Goal: Information Seeking & Learning: Learn about a topic

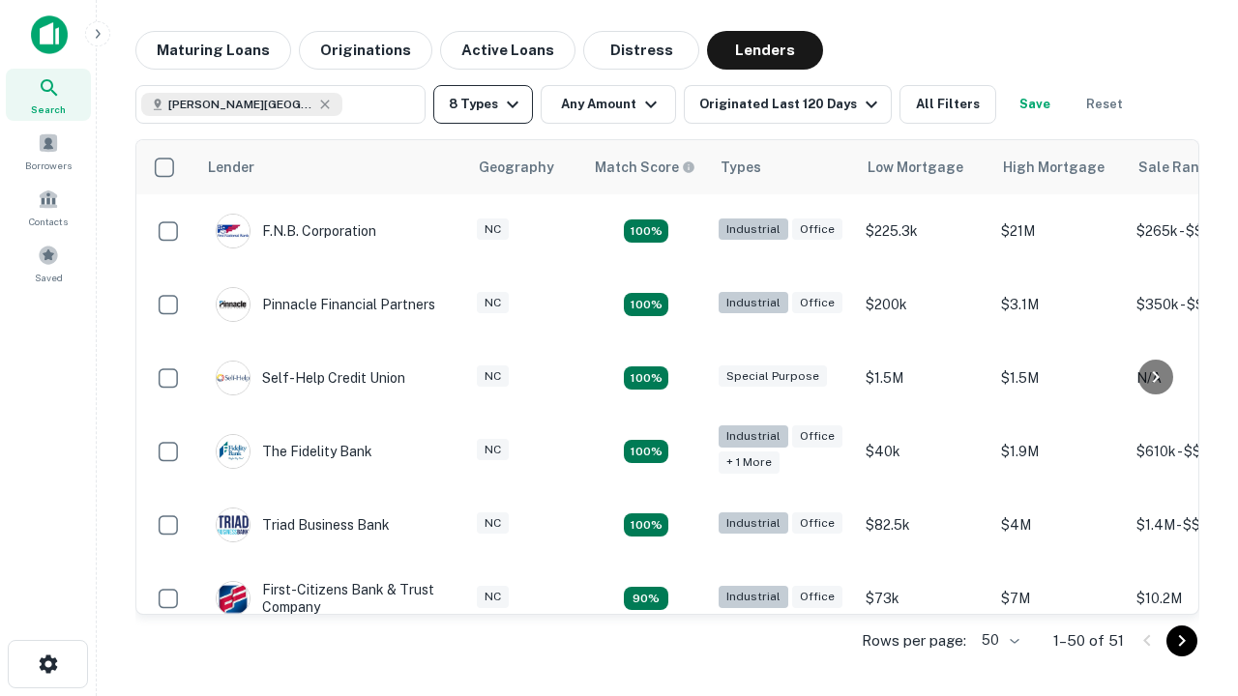
click at [483, 104] on button "8 Types" at bounding box center [483, 104] width 100 height 39
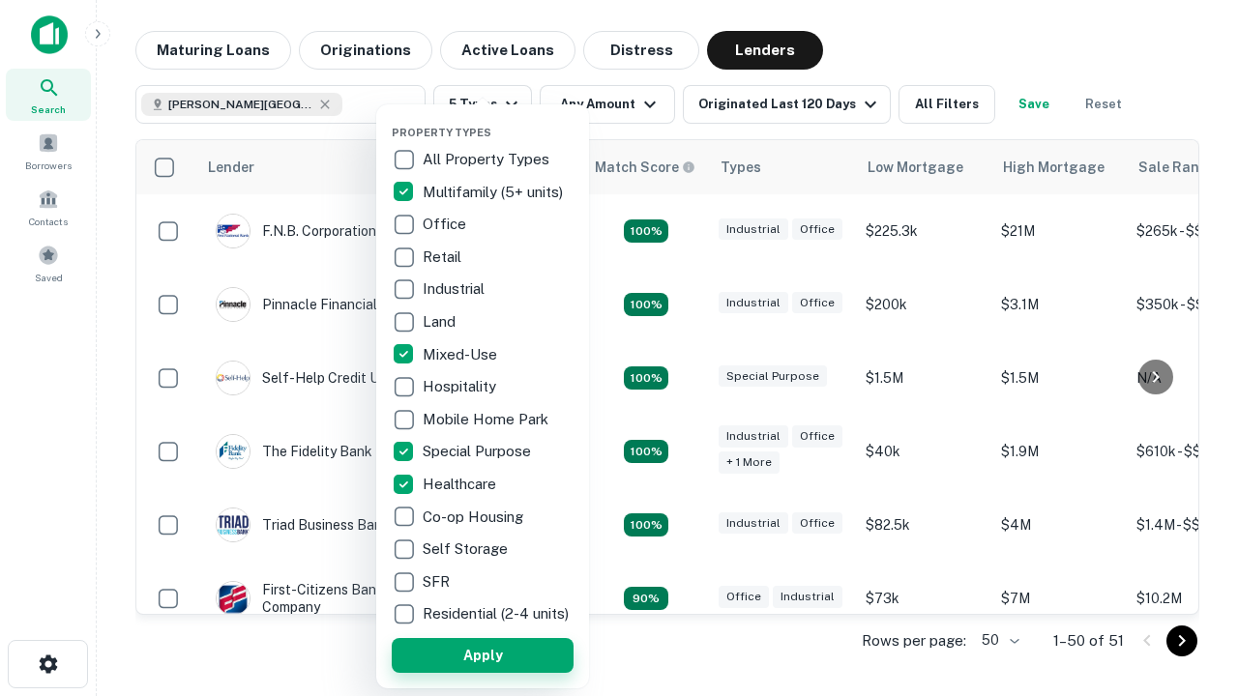
click at [483, 655] on button "Apply" at bounding box center [483, 655] width 182 height 35
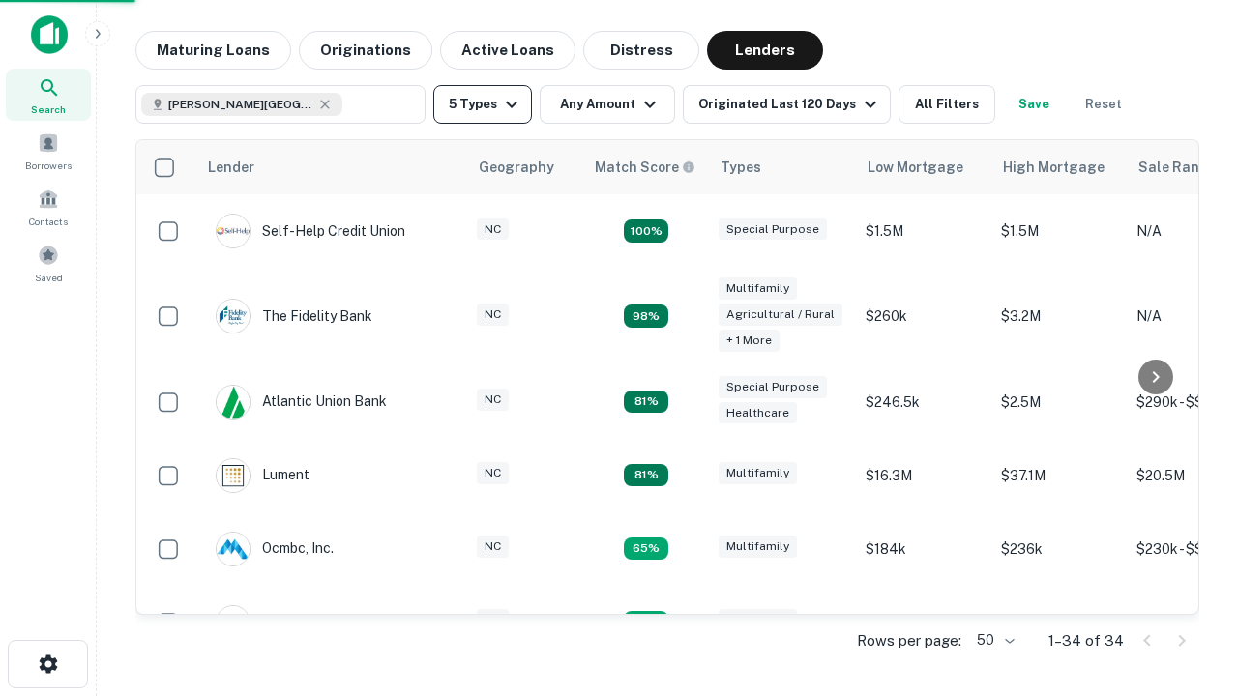
click at [483, 104] on button "5 Types" at bounding box center [482, 104] width 99 height 39
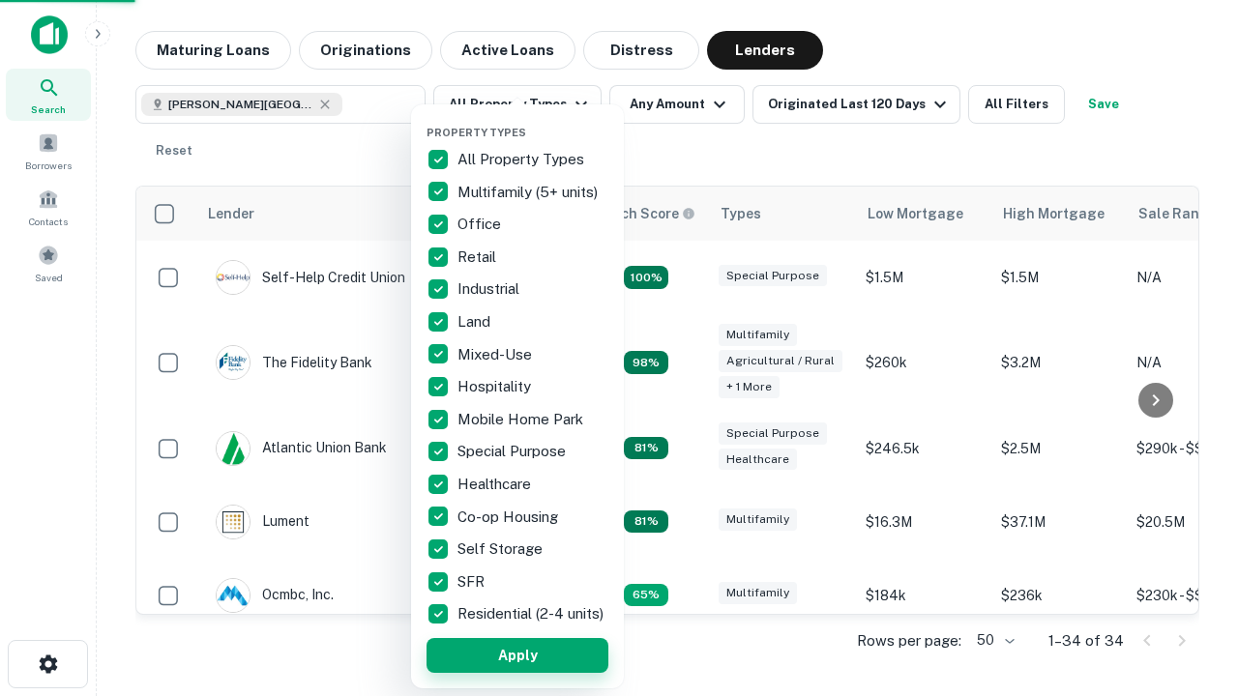
click at [517, 655] on button "Apply" at bounding box center [518, 655] width 182 height 35
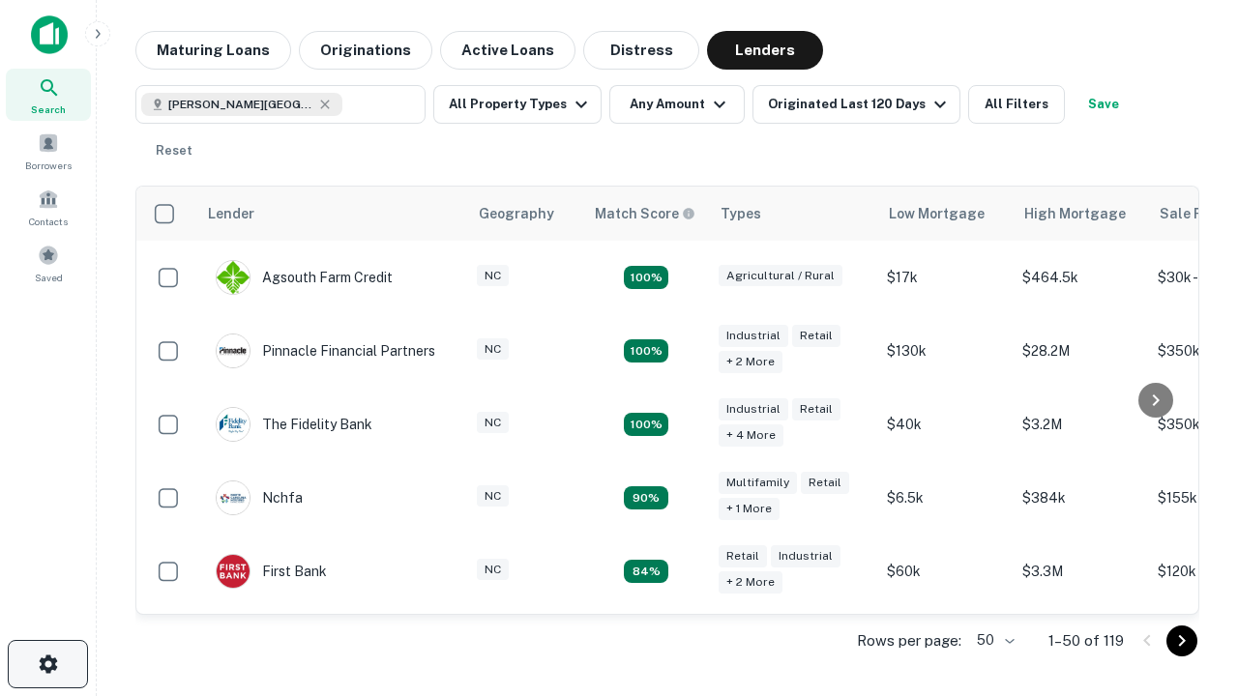
click at [47, 665] on icon "button" at bounding box center [48, 664] width 23 height 23
